Goal: Use online tool/utility: Utilize a website feature to perform a specific function

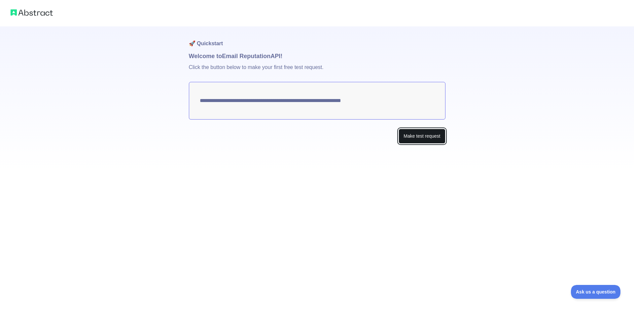
click at [403, 134] on button "Make test request" at bounding box center [421, 136] width 47 height 15
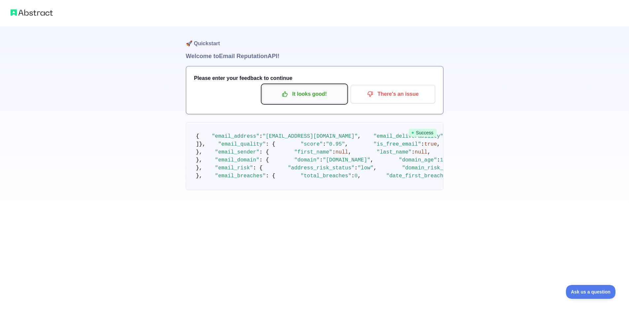
click at [290, 96] on p "It looks good!" at bounding box center [304, 93] width 75 height 11
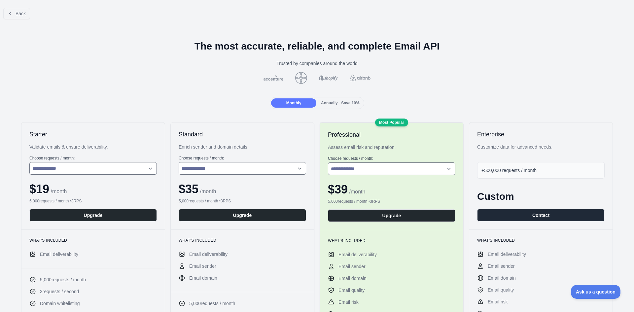
click at [19, 11] on span "Back" at bounding box center [21, 13] width 10 height 5
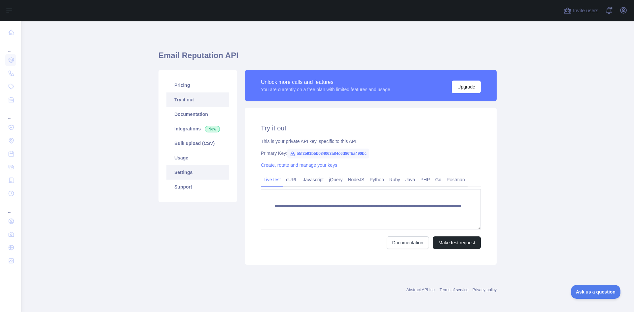
click at [190, 171] on link "Settings" at bounding box center [197, 172] width 63 height 15
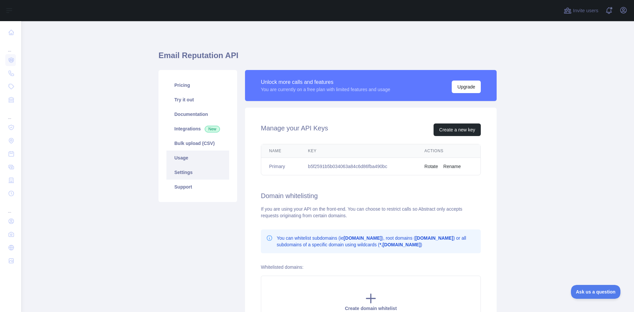
click at [190, 158] on link "Usage" at bounding box center [197, 158] width 63 height 15
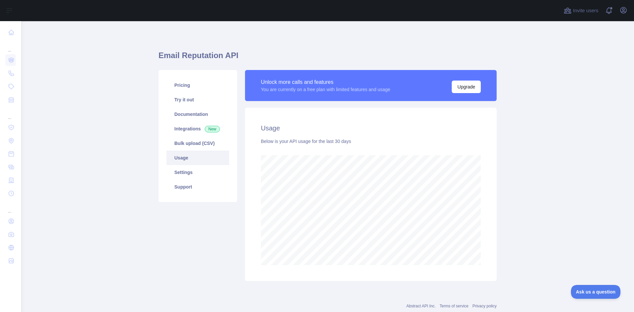
scroll to position [291, 608]
click at [195, 146] on link "Bulk upload (CSV)" at bounding box center [197, 143] width 63 height 15
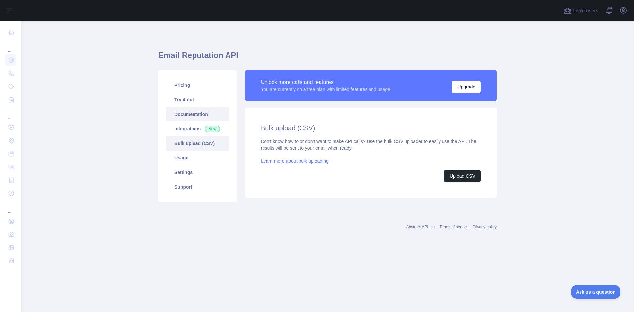
click at [198, 111] on link "Documentation" at bounding box center [197, 114] width 63 height 15
click at [203, 98] on link "Try it out" at bounding box center [197, 99] width 63 height 15
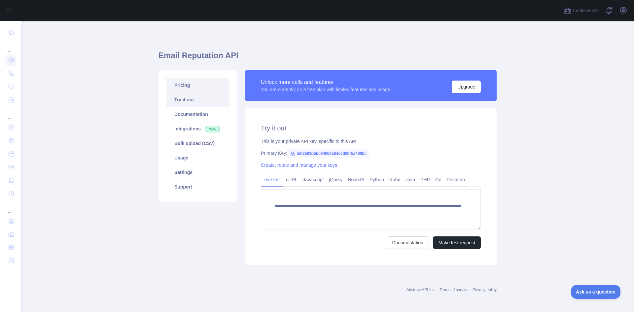
click at [182, 87] on link "Pricing" at bounding box center [197, 85] width 63 height 15
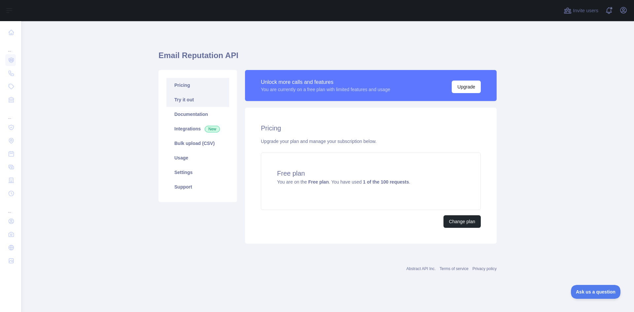
click at [183, 99] on link "Try it out" at bounding box center [197, 99] width 63 height 15
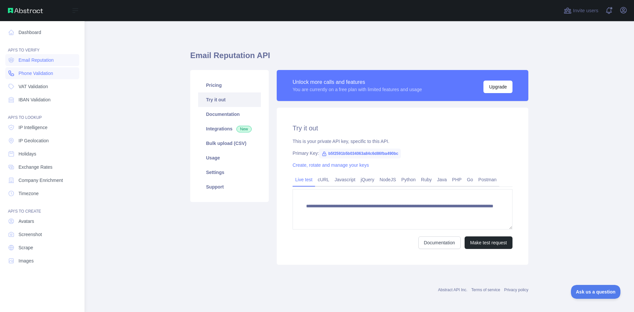
click at [37, 74] on span "Phone Validation" at bounding box center [35, 73] width 35 height 7
click at [40, 59] on span "Email Reputation" at bounding box center [35, 60] width 35 height 7
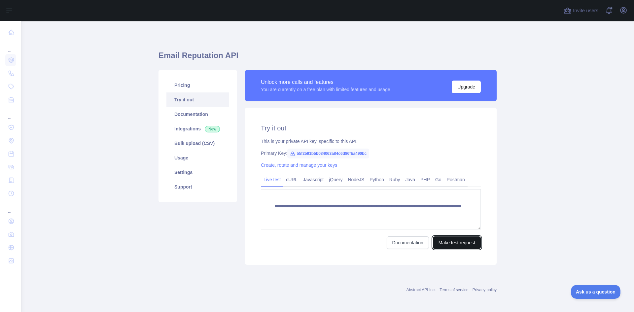
click at [460, 244] on button "Make test request" at bounding box center [457, 242] width 48 height 13
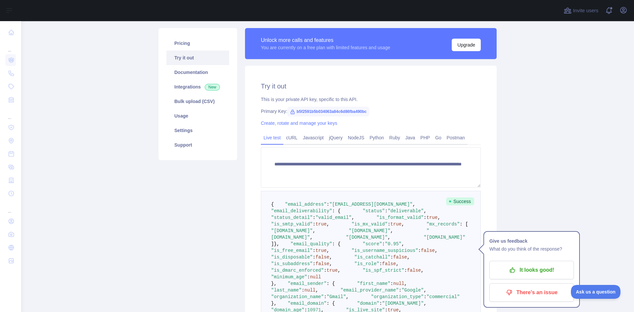
scroll to position [37, 0]
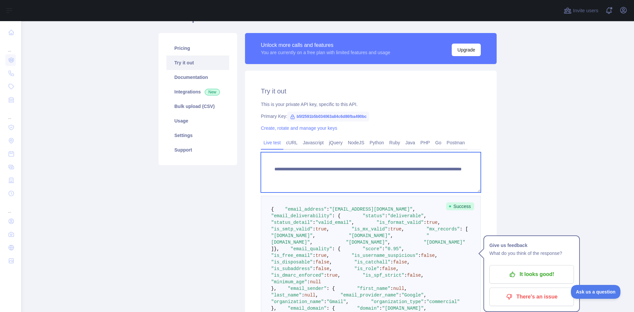
click at [317, 168] on textarea "**********" at bounding box center [371, 172] width 220 height 40
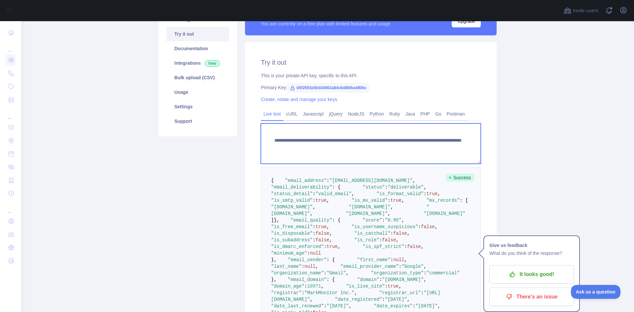
scroll to position [70, 0]
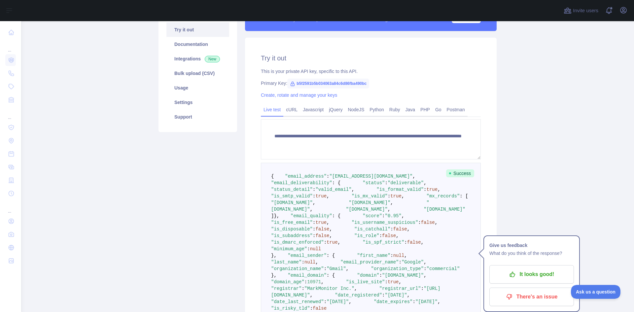
click at [359, 185] on pre "{ "email_address" : "[EMAIL_ADDRESS][DOMAIN_NAME]" , "email_deliverability" : {…" at bounding box center [371, 259] width 220 height 192
click at [351, 179] on span ""[EMAIL_ADDRESS][DOMAIN_NAME]"" at bounding box center [370, 176] width 83 height 5
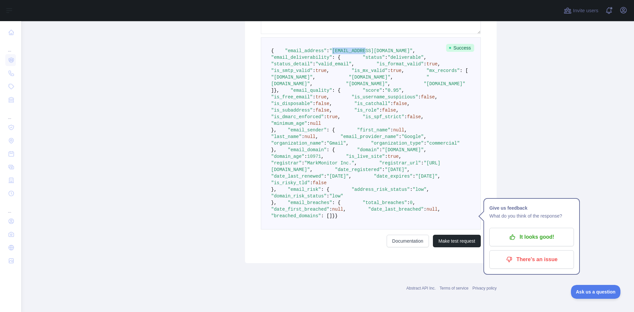
scroll to position [400, 0]
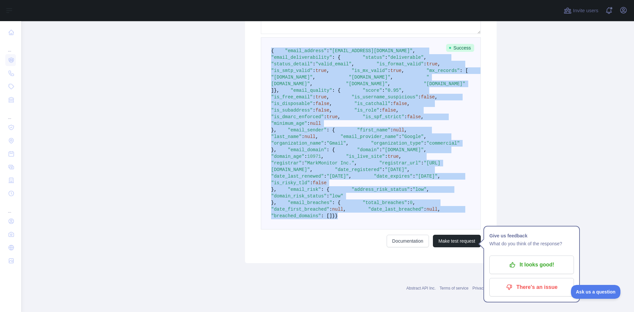
drag, startPoint x: 264, startPoint y: 76, endPoint x: 318, endPoint y: 217, distance: 150.7
click at [318, 217] on pre "{ "email_address" : "[EMAIL_ADDRESS][DOMAIN_NAME]" , "email_deliverability" : {…" at bounding box center [371, 133] width 220 height 192
copy code "{ "email_address" : "[EMAIL_ADDRESS][DOMAIN_NAME]" , "email_deliverability" : {…"
